Goal: Task Accomplishment & Management: Use online tool/utility

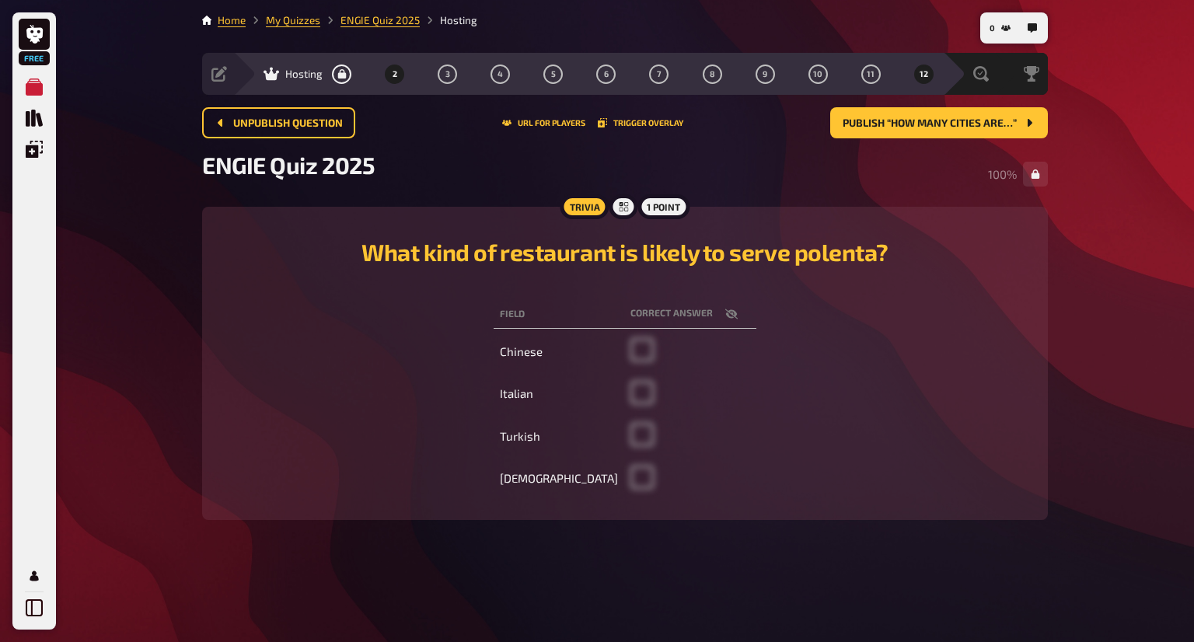
click at [932, 67] on button "12" at bounding box center [923, 73] width 25 height 25
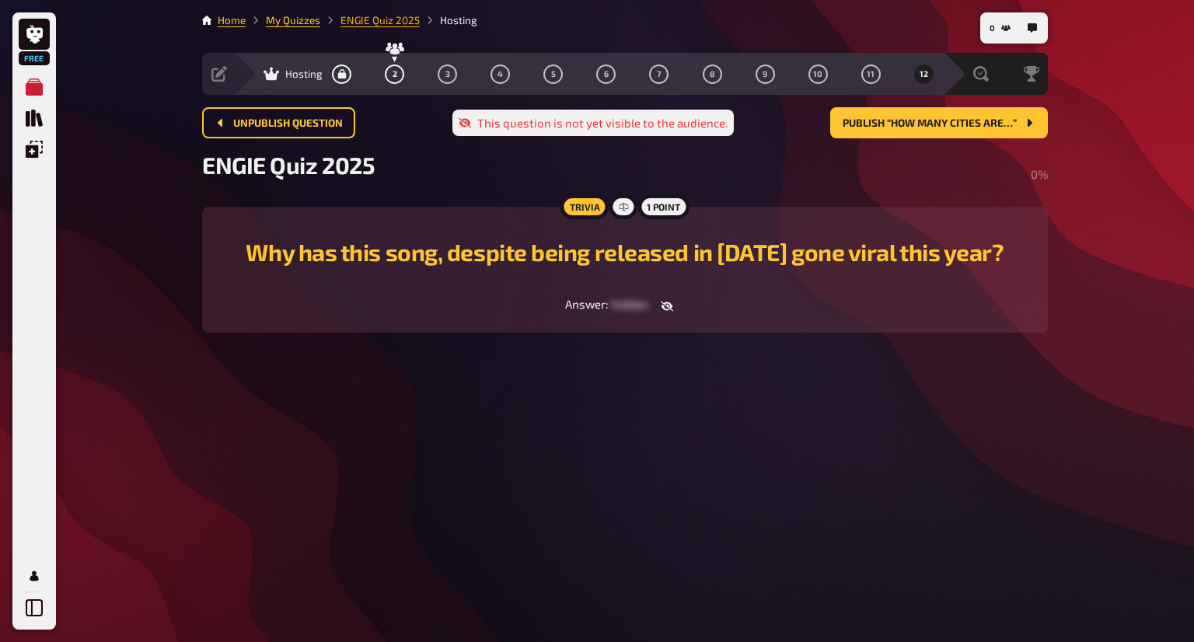
click at [368, 19] on link "ENGIE Quiz 2025" at bounding box center [379, 20] width 79 height 12
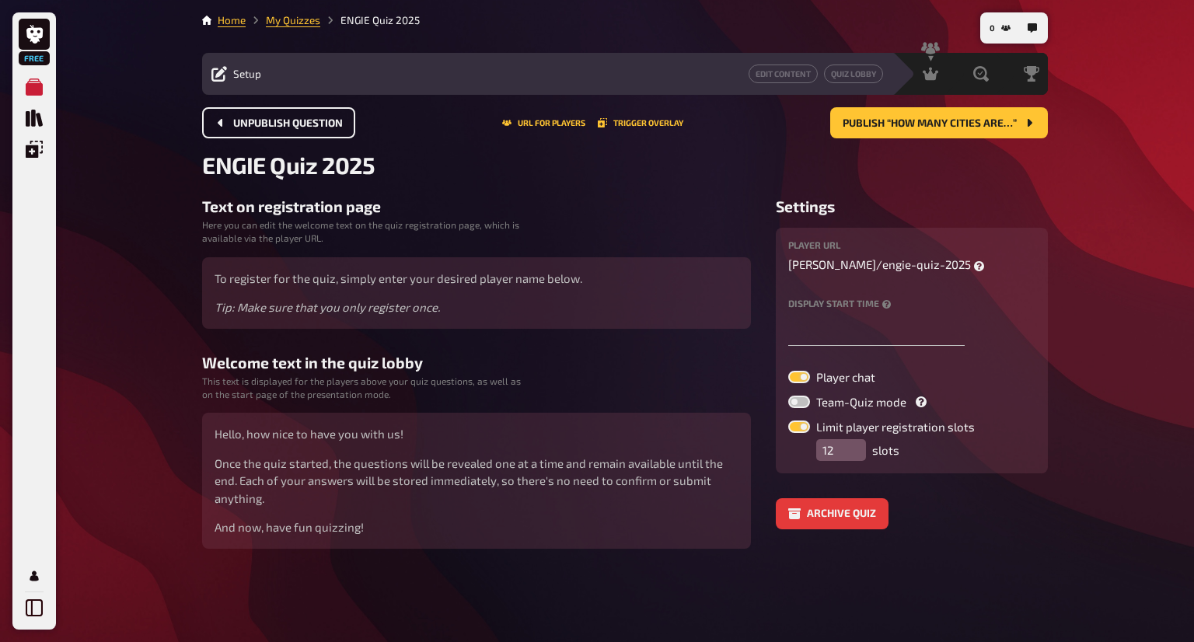
click at [327, 128] on span "Unpublish question" at bounding box center [288, 123] width 110 height 11
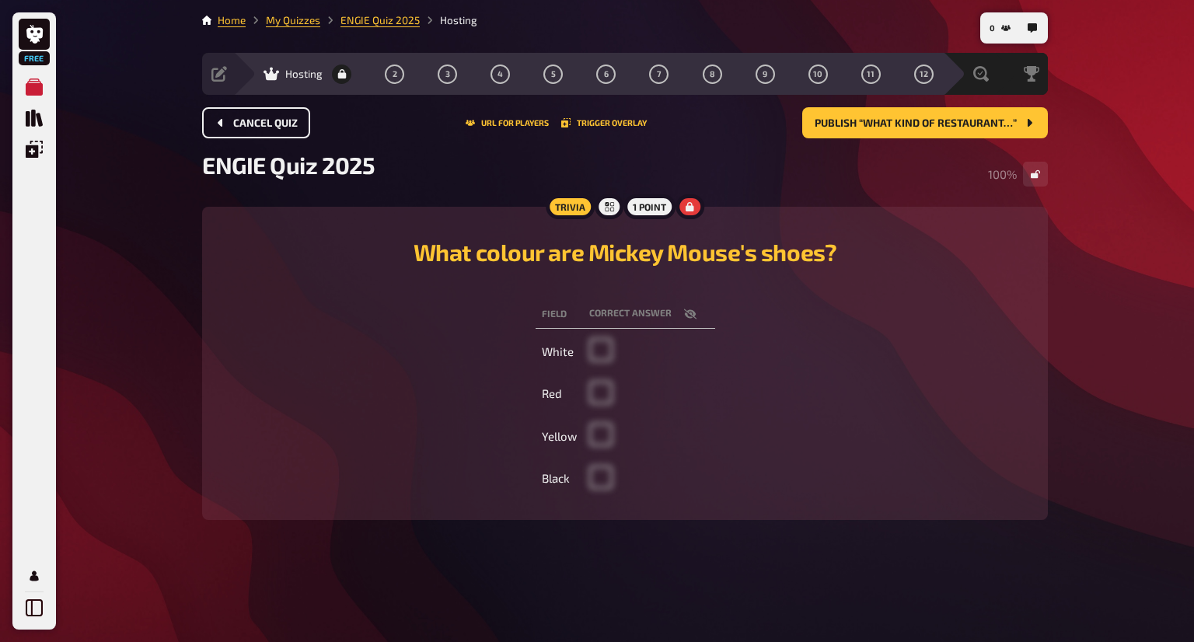
click at [267, 138] on button "Cancel Quiz" at bounding box center [256, 122] width 108 height 31
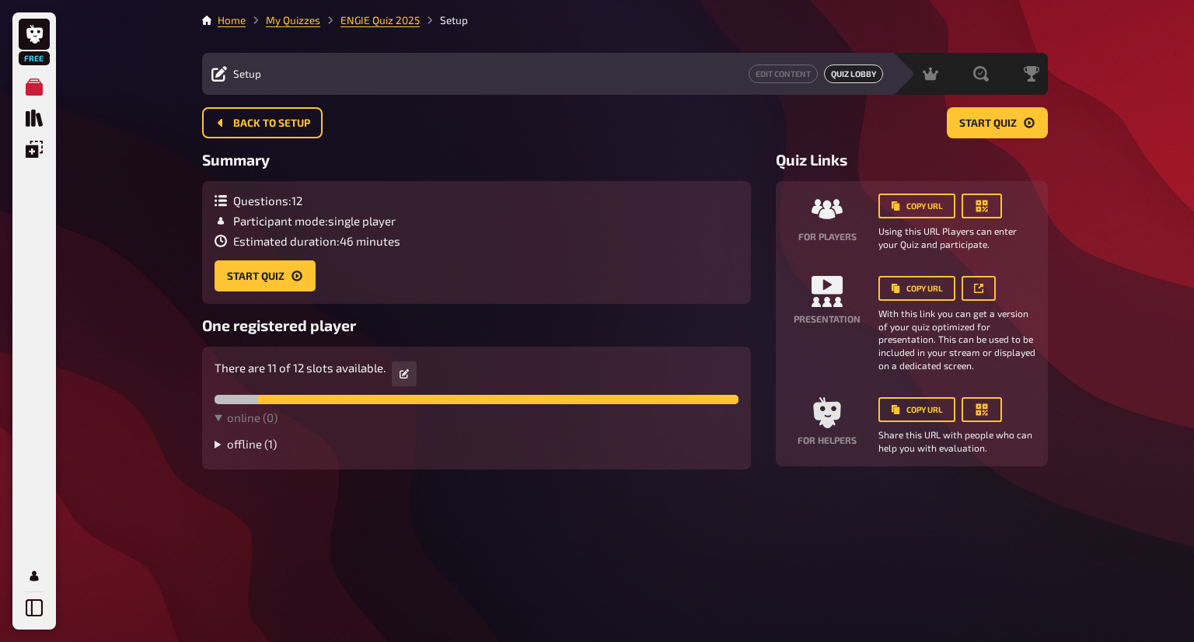
click at [259, 451] on summary "offline ( 1 )" at bounding box center [476, 444] width 524 height 14
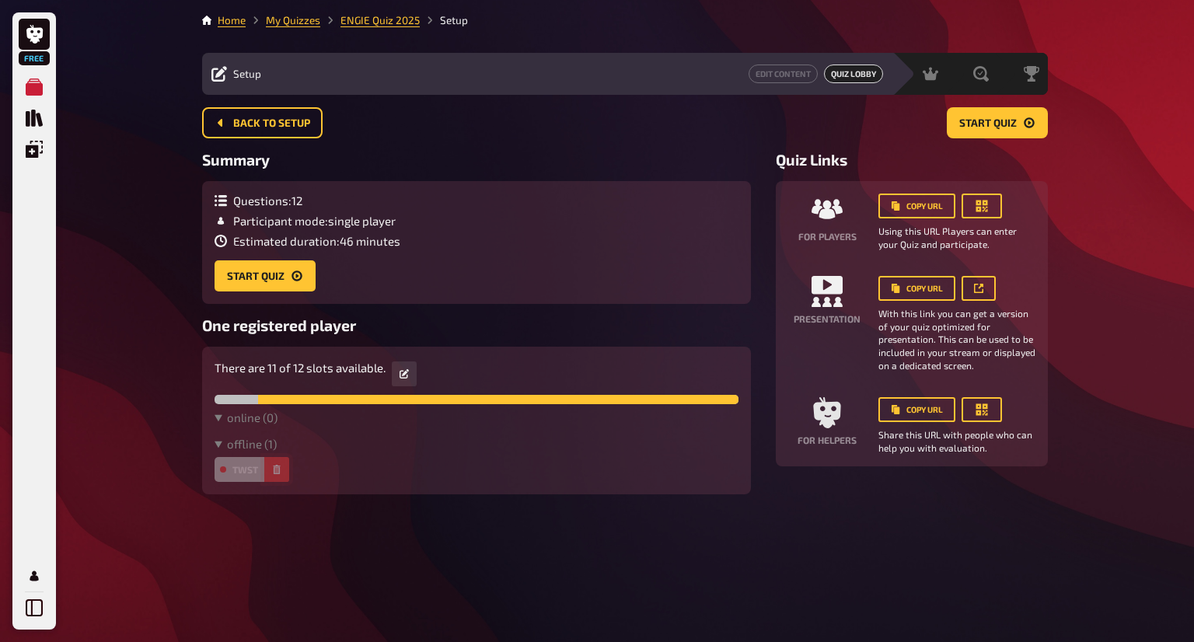
click at [278, 476] on button "button" at bounding box center [276, 469] width 25 height 25
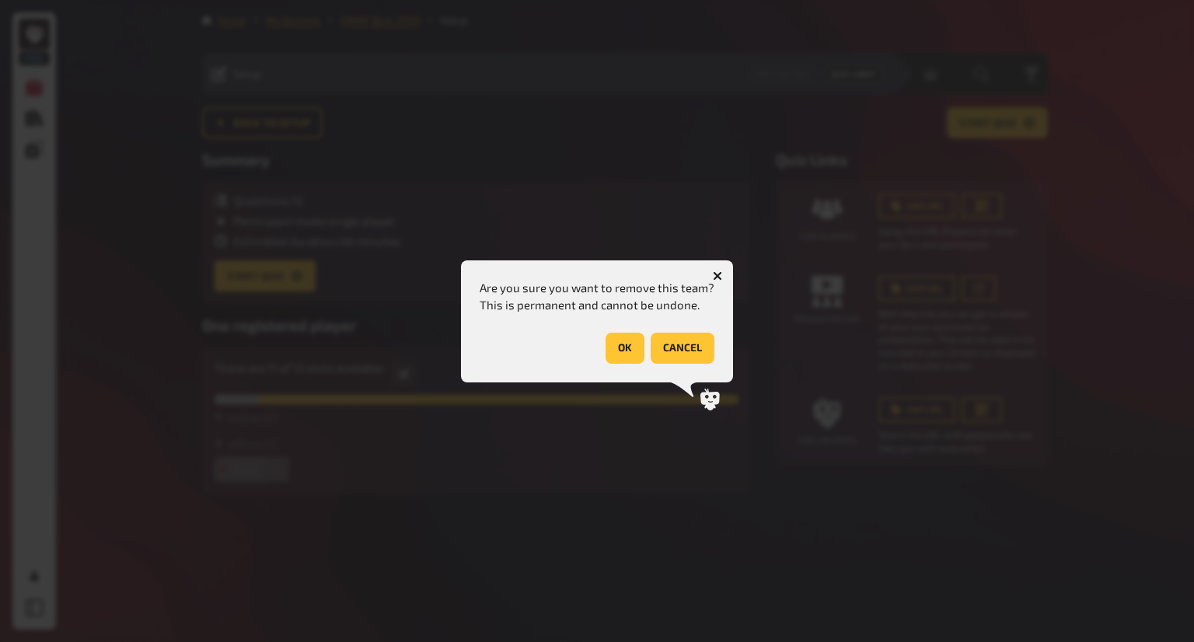
click at [609, 352] on button "OK" at bounding box center [624, 348] width 39 height 31
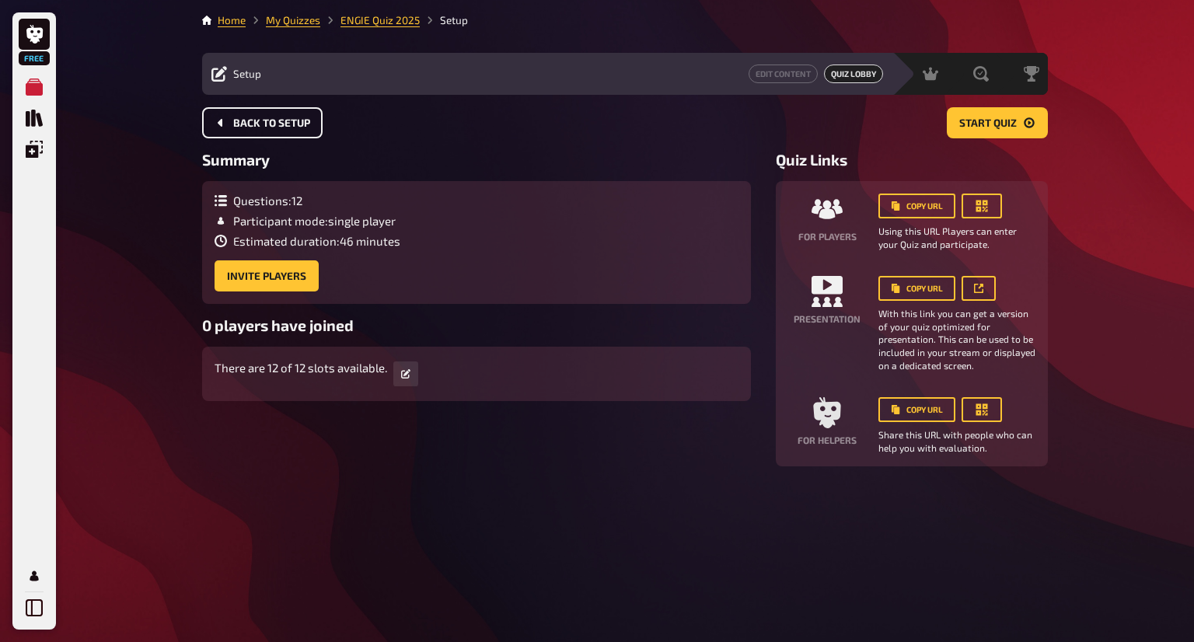
click at [290, 128] on span "Back to setup" at bounding box center [271, 123] width 77 height 11
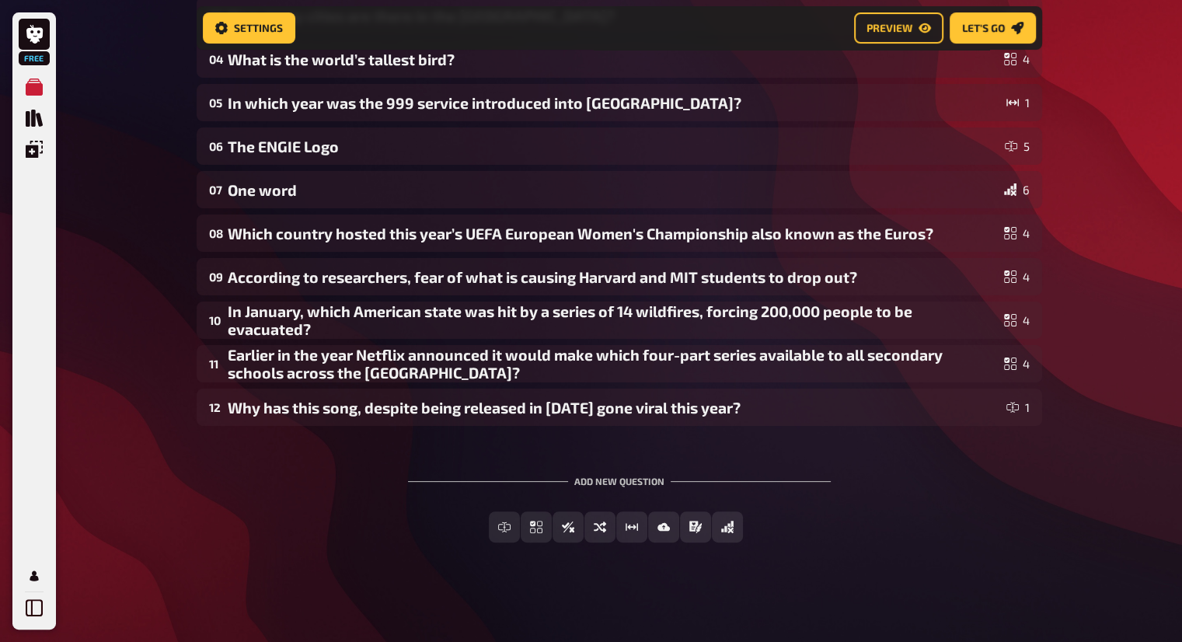
scroll to position [222, 0]
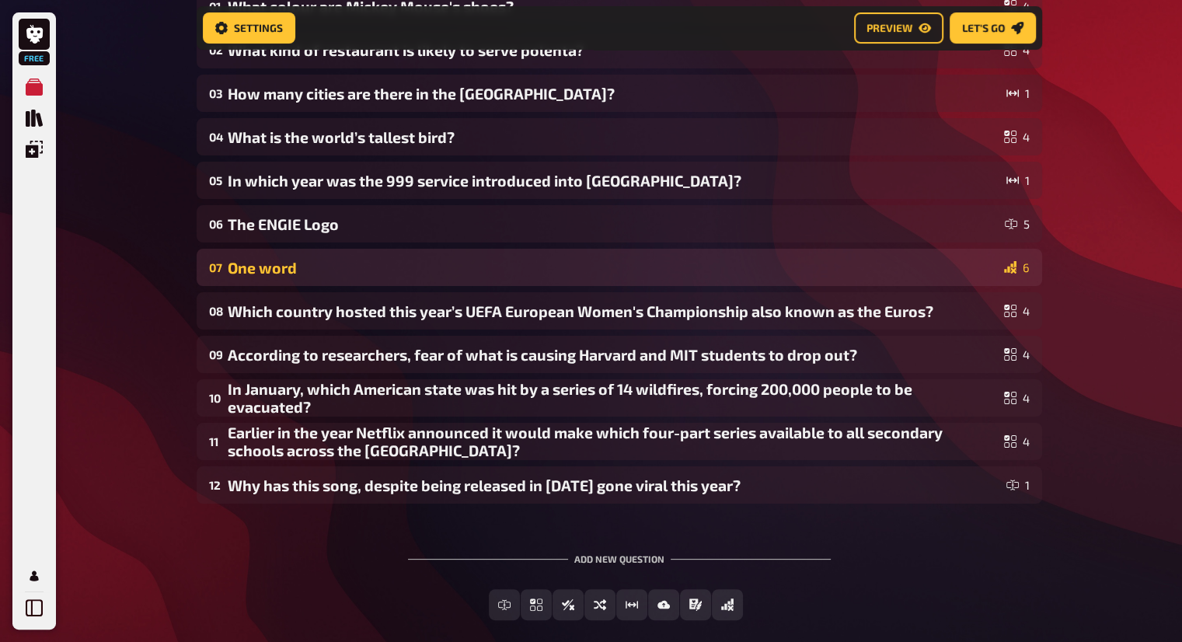
click at [455, 263] on div "One word" at bounding box center [613, 268] width 770 height 18
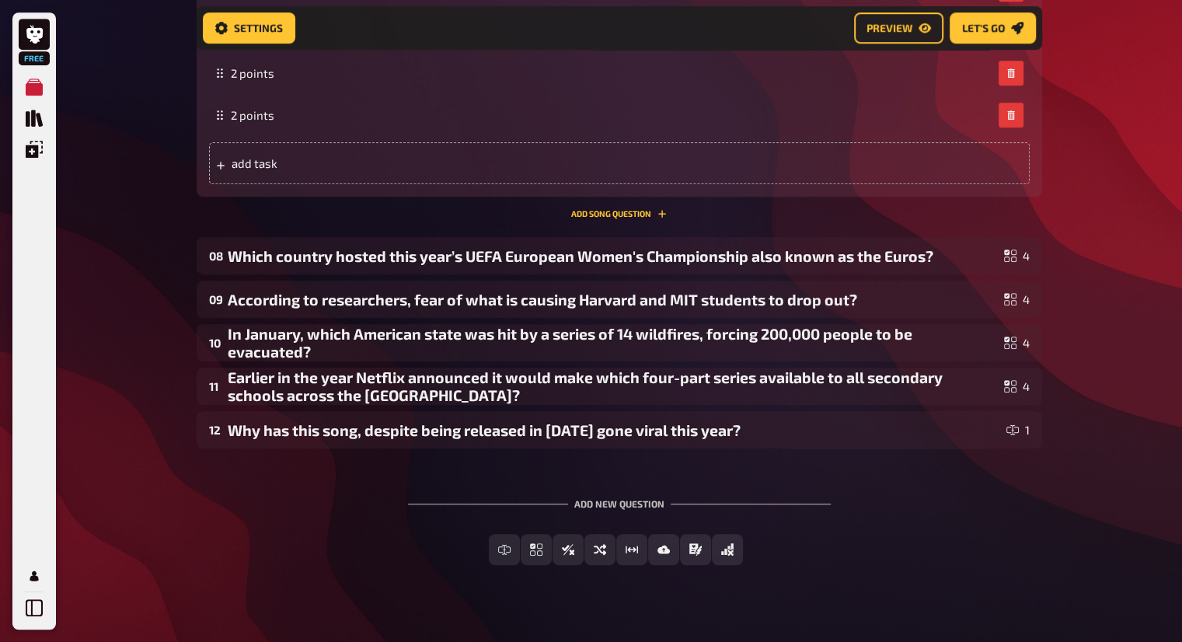
scroll to position [867, 0]
